Goal: Task Accomplishment & Management: Manage account settings

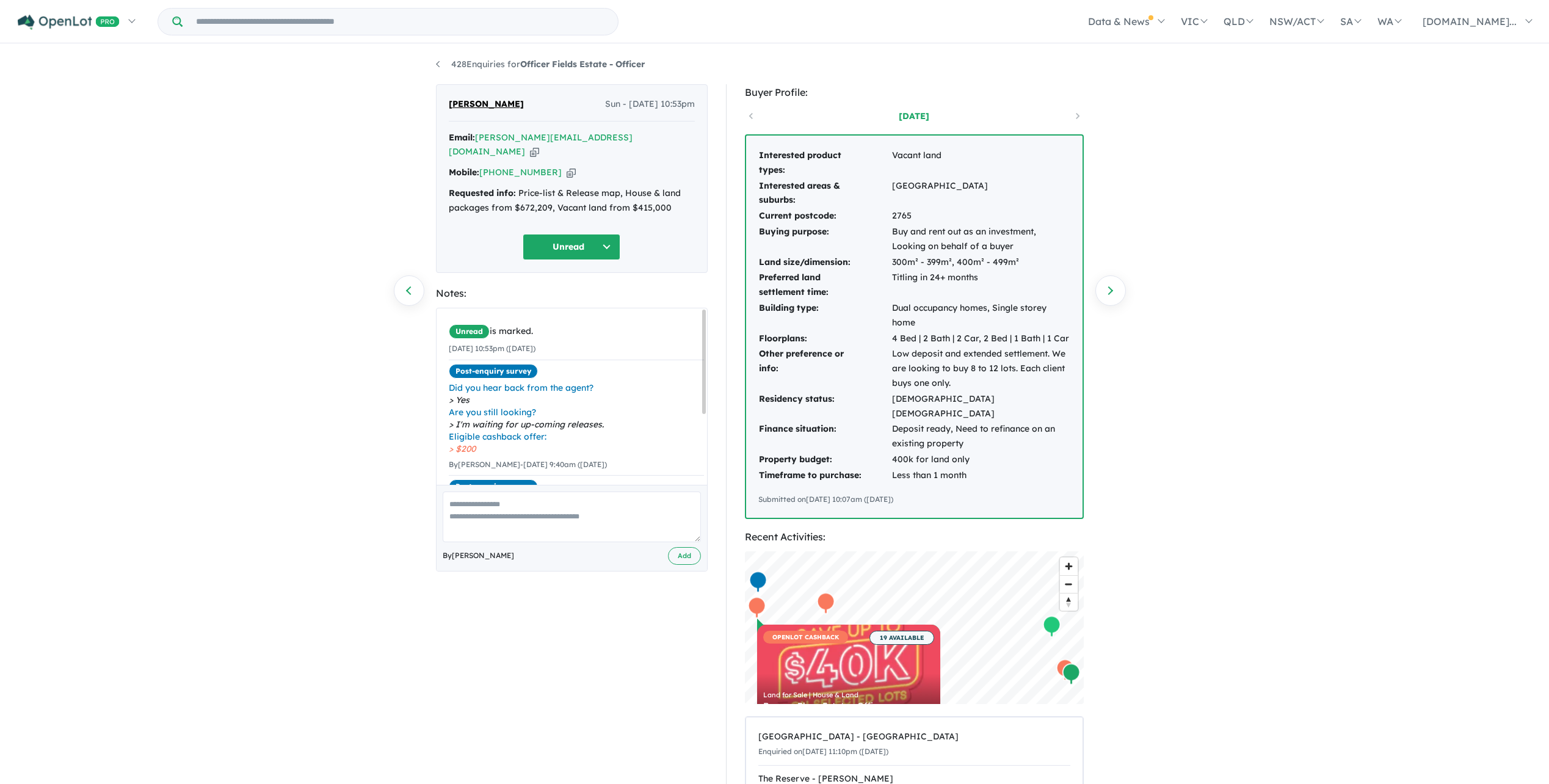
scroll to position [55, 0]
click at [602, 236] on button "Unread" at bounding box center [571, 247] width 98 height 27
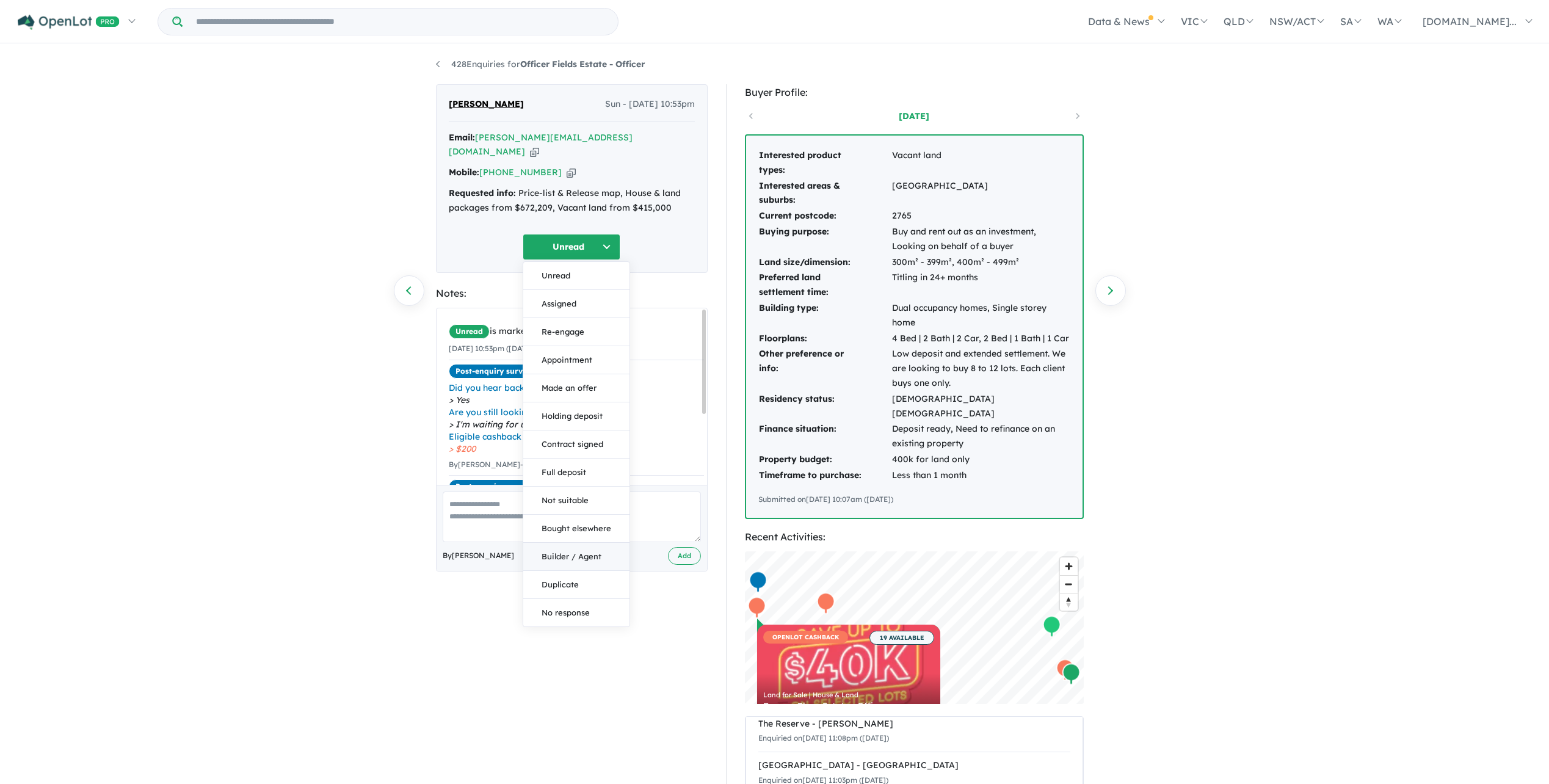
click at [567, 542] on button "Builder / Agent" at bounding box center [577, 556] width 106 height 28
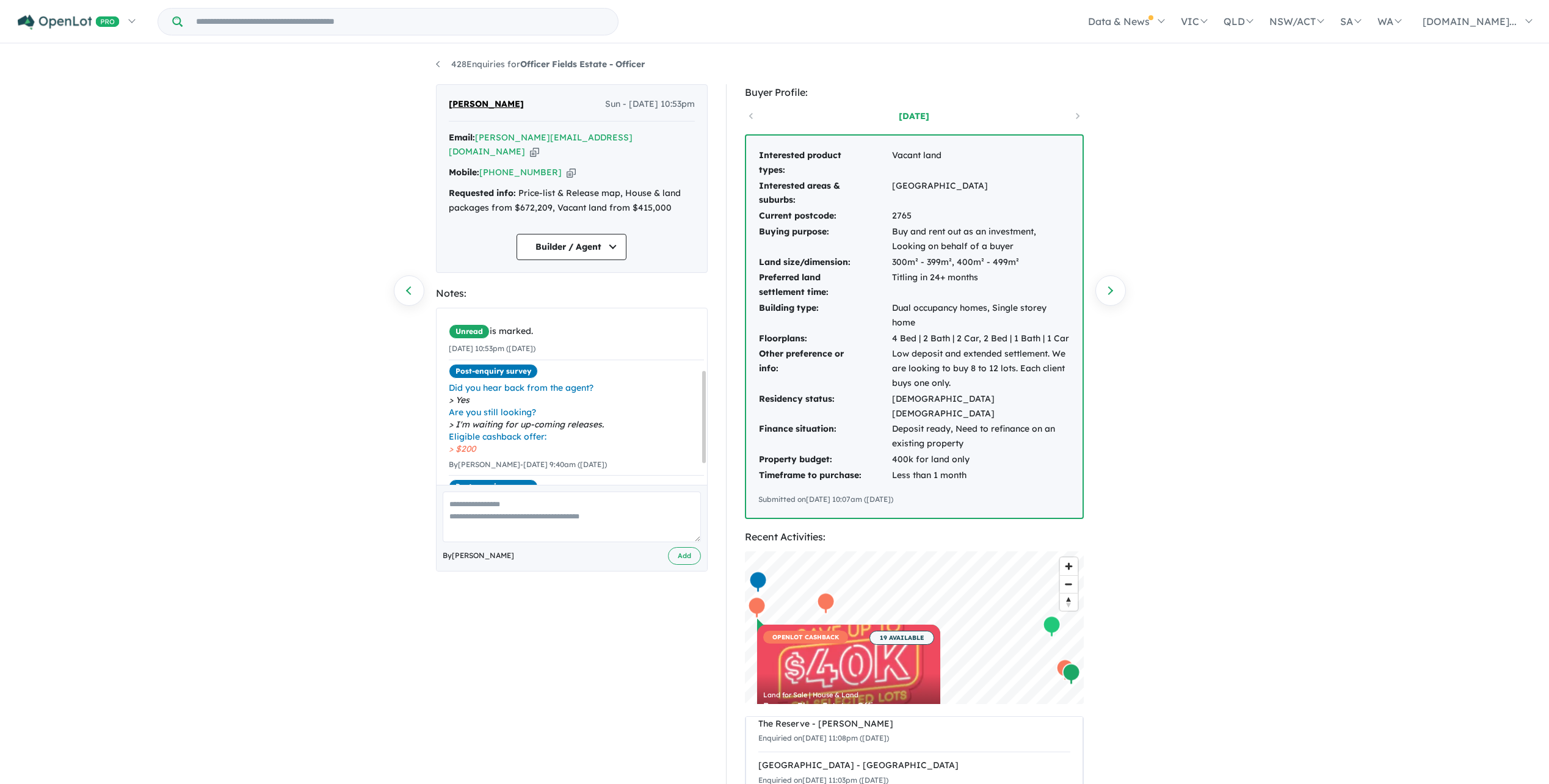
scroll to position [119, 0]
drag, startPoint x: 473, startPoint y: 494, endPoint x: 482, endPoint y: 500, distance: 10.8
click at [480, 499] on textarea at bounding box center [572, 516] width 258 height 50
type textarea "*"
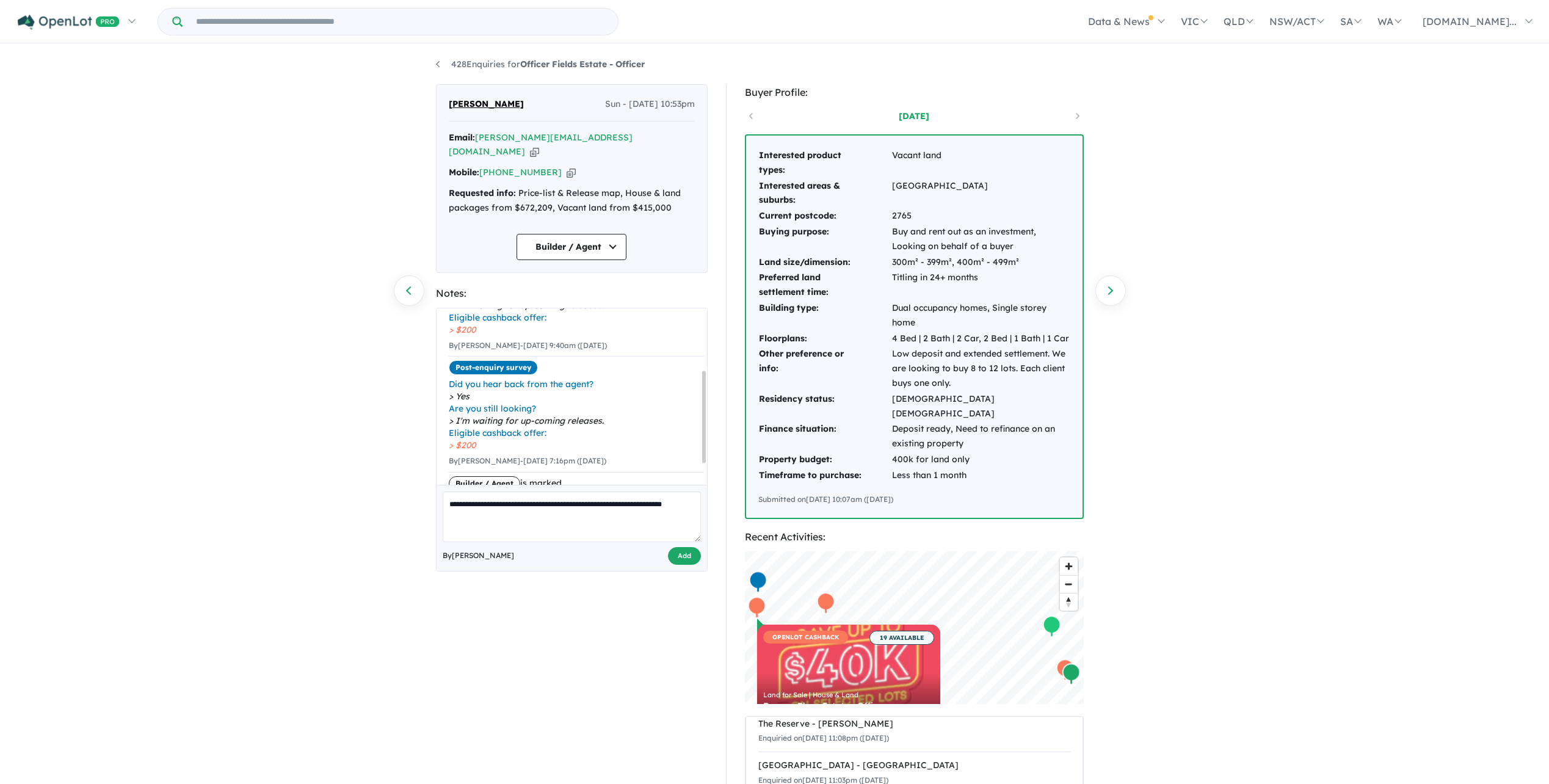
type textarea "**********"
click at [675, 547] on button "Add" at bounding box center [684, 556] width 33 height 18
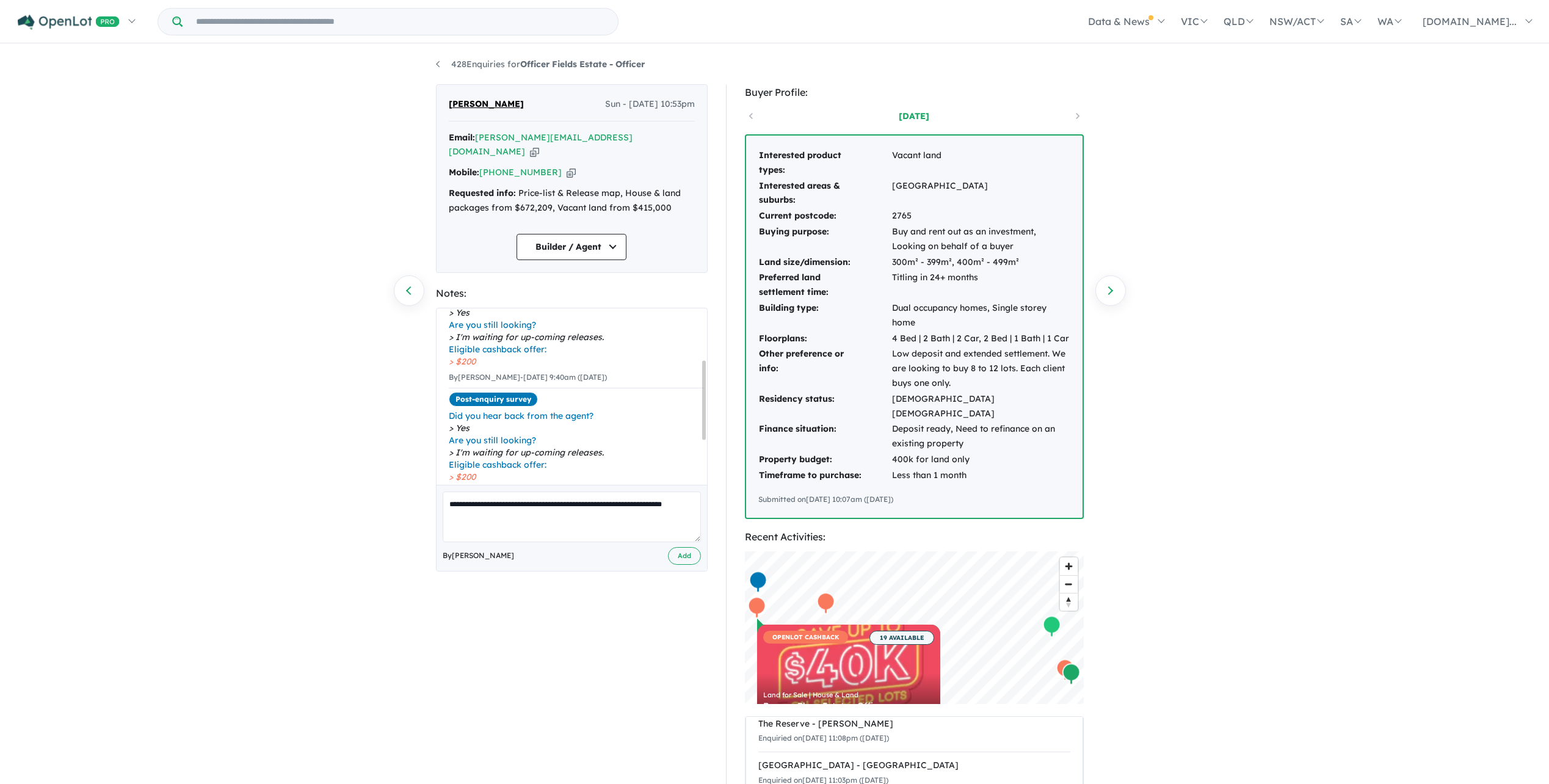
scroll to position [122, 0]
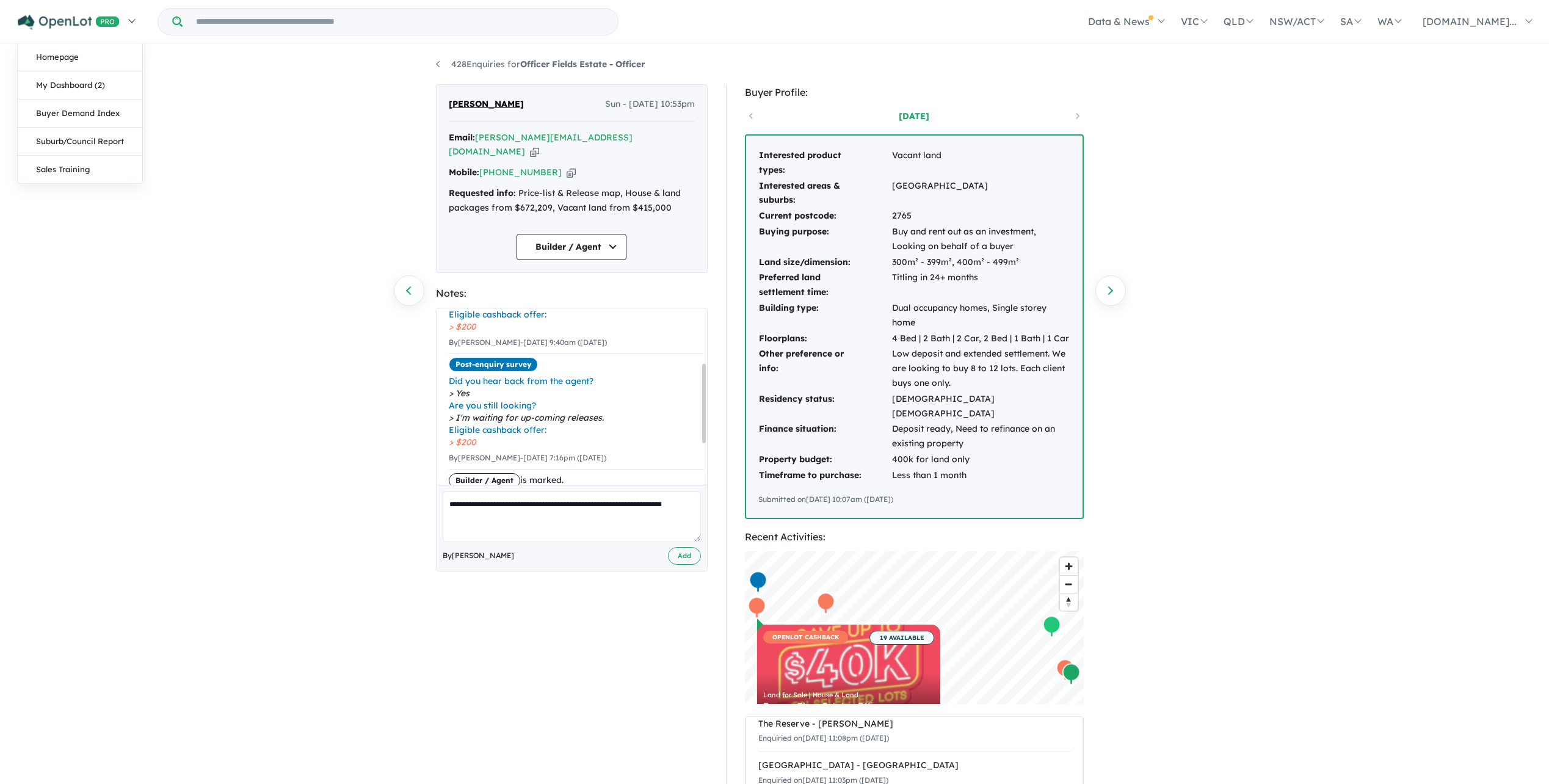
click at [67, 13] on link at bounding box center [76, 21] width 134 height 43
click at [81, 82] on link "My Dashboard (2)" at bounding box center [80, 85] width 124 height 28
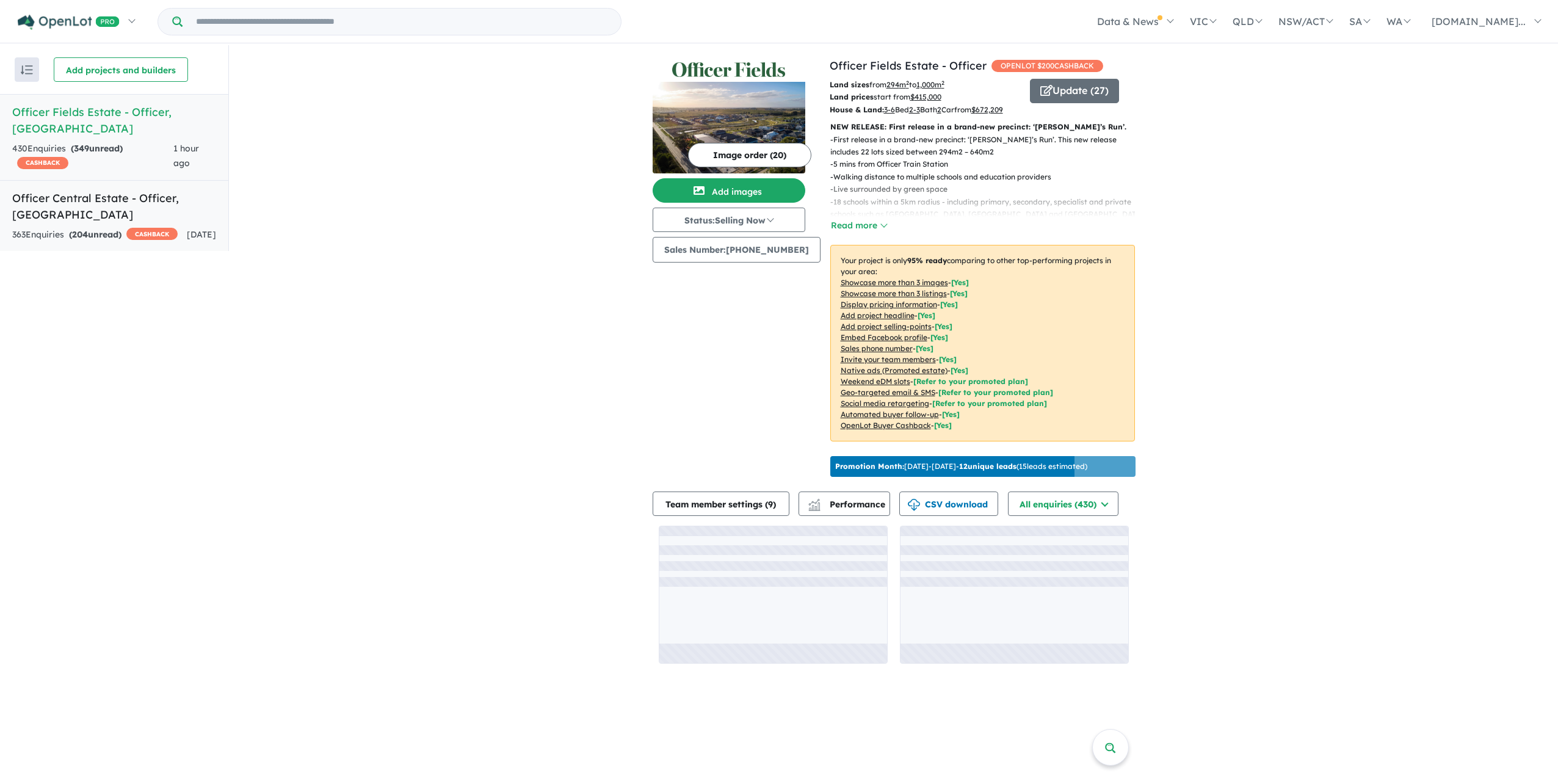
click at [79, 190] on h5 "Officer Central Estate - Officer , VIC" at bounding box center [114, 206] width 204 height 33
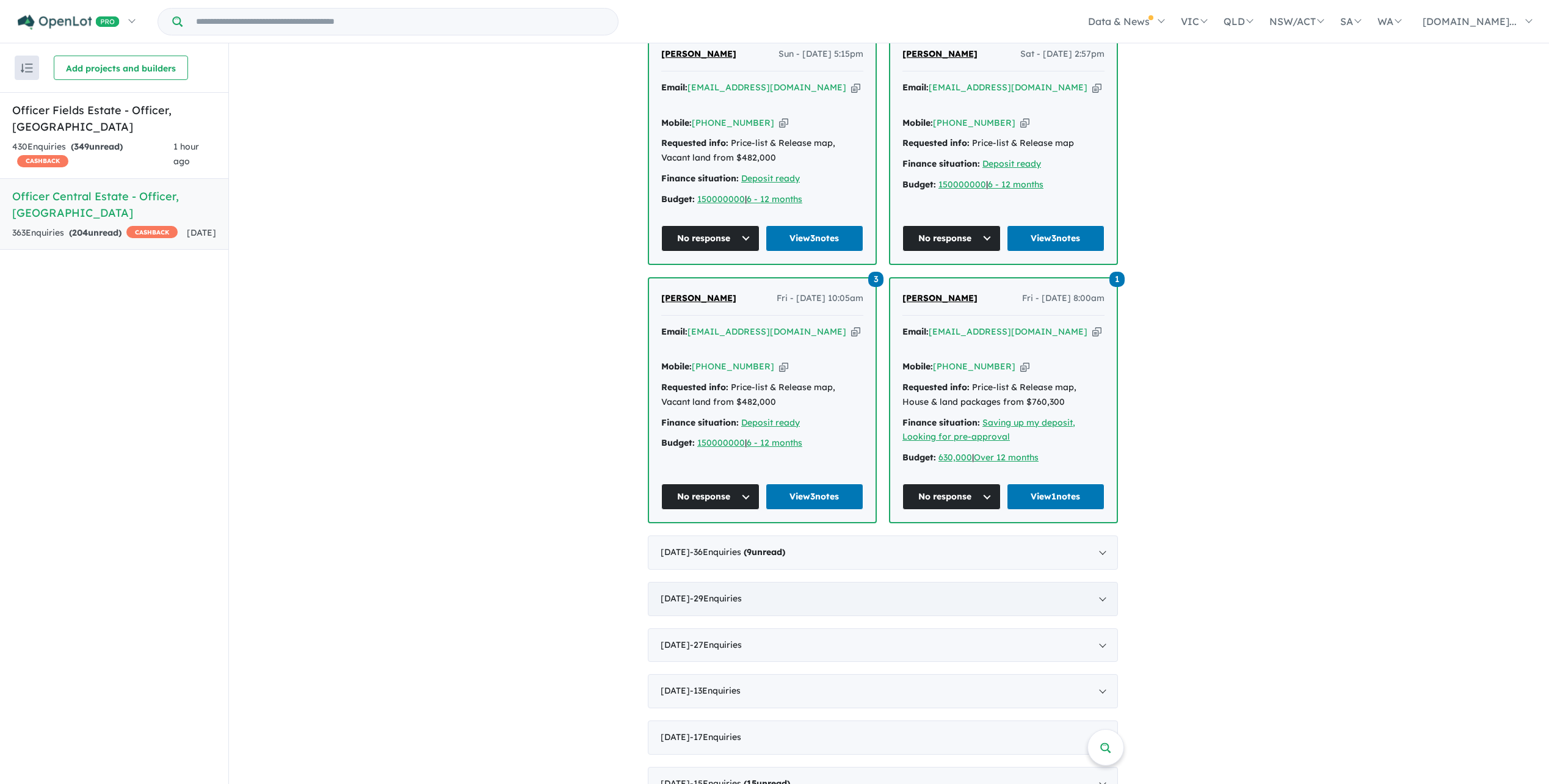
scroll to position [1831, 0]
click at [120, 188] on h5 "Officer Central Estate - Officer , VIC" at bounding box center [114, 204] width 204 height 33
click at [120, 188] on h5 "Officer Central Estate - Officer , VIC" at bounding box center [114, 204] width 204 height 33
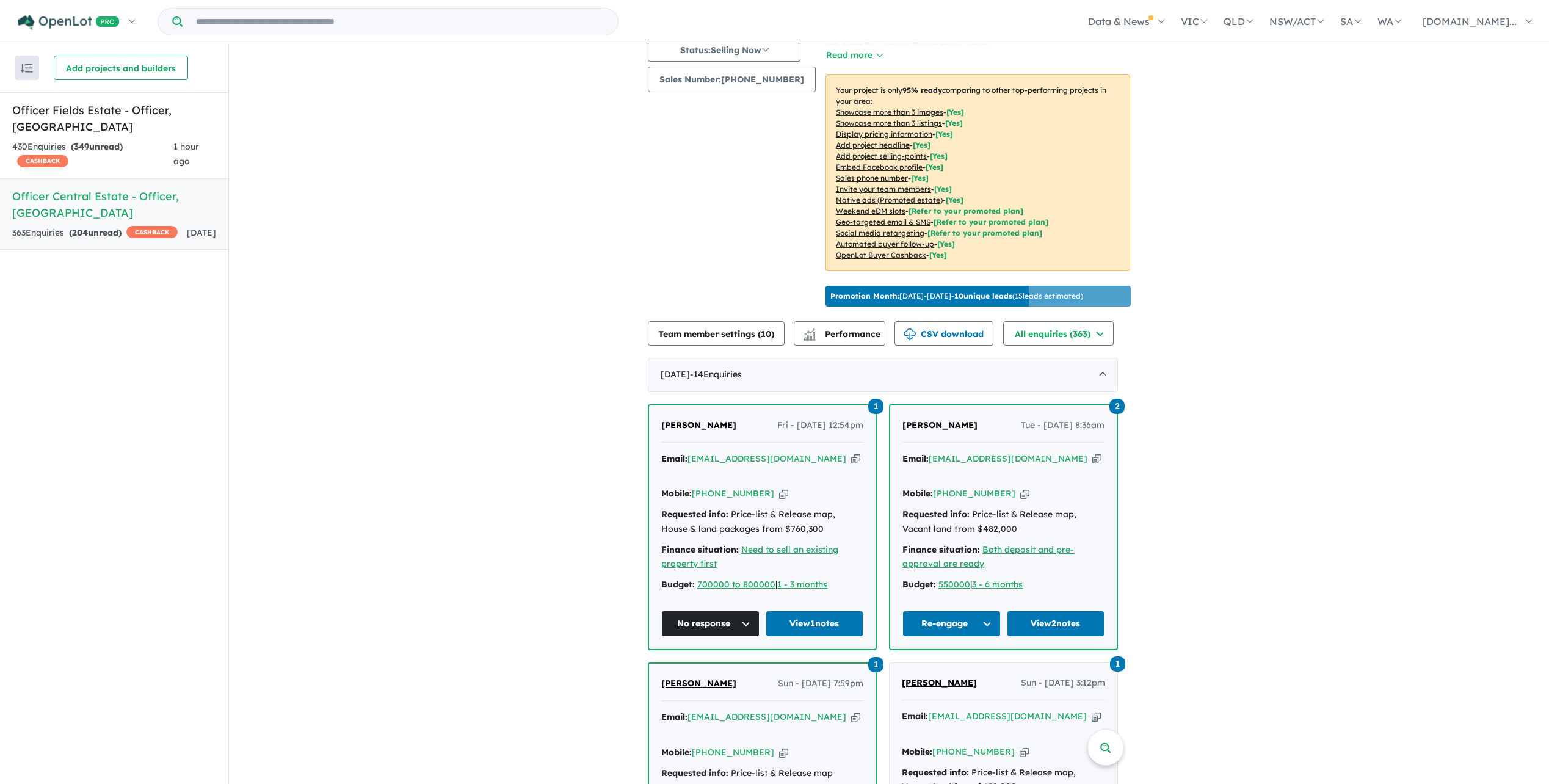
scroll to position [0, 0]
